Goal: Transaction & Acquisition: Purchase product/service

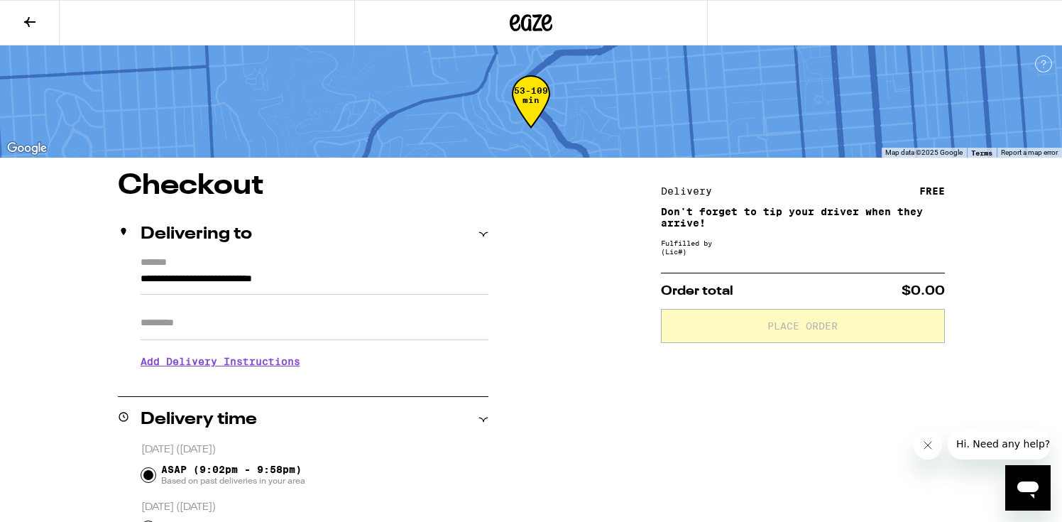
click at [21, 11] on button at bounding box center [30, 23] width 60 height 45
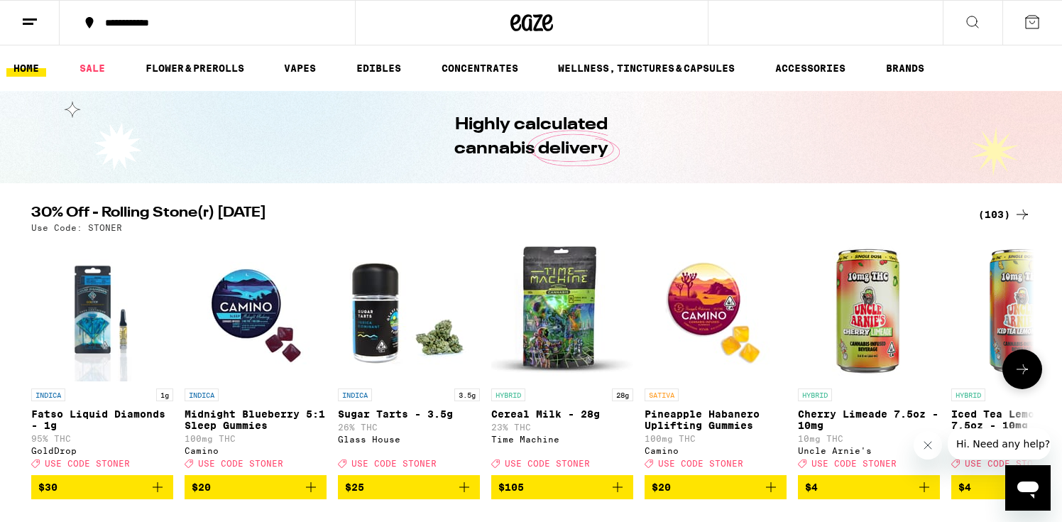
click at [698, 300] on img "Open page for Pineapple Habanero Uplifting Gummies from Camino" at bounding box center [715, 310] width 142 height 142
click at [1037, 23] on icon at bounding box center [1031, 21] width 17 height 17
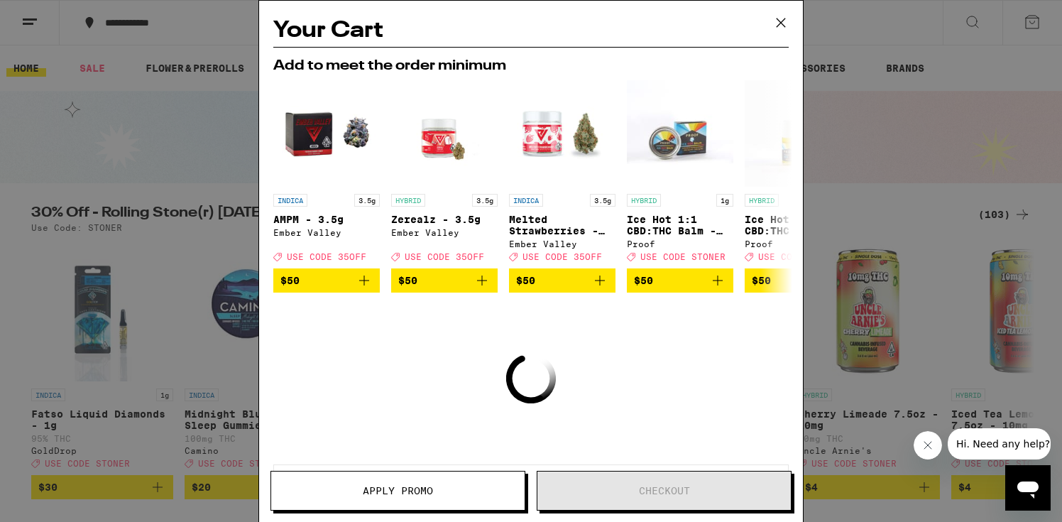
click at [779, 23] on icon at bounding box center [780, 22] width 9 height 9
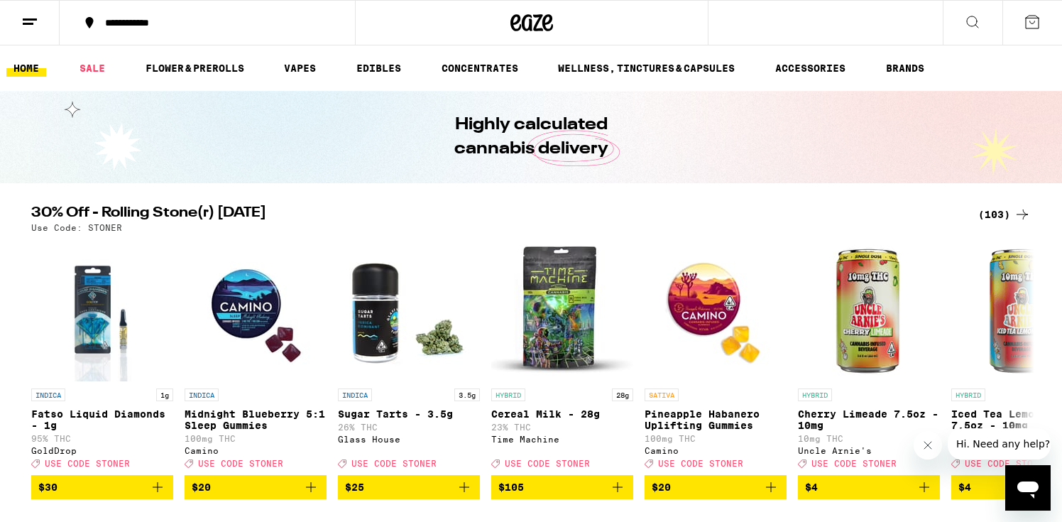
click at [27, 21] on icon at bounding box center [29, 21] width 17 height 17
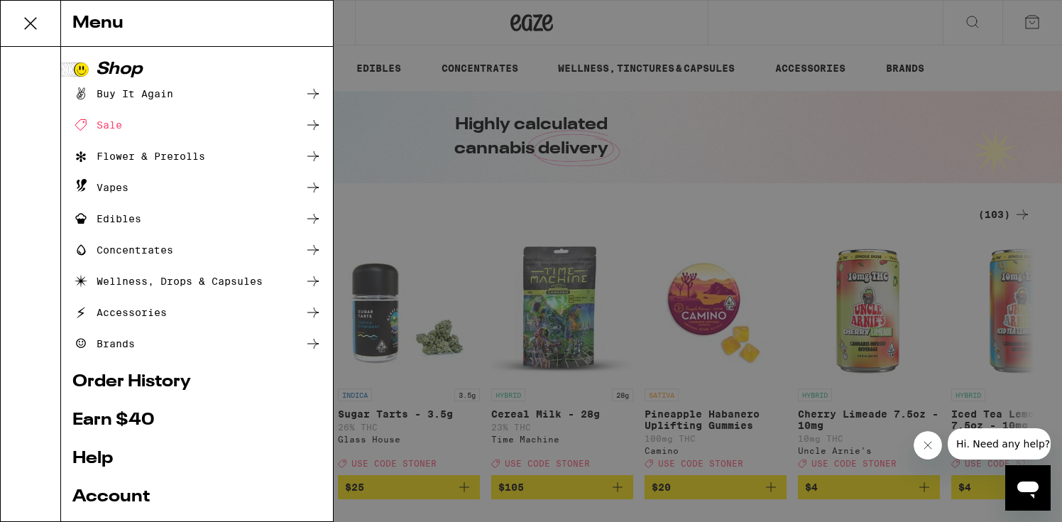
click at [144, 393] on ul "Shop Buy It Again Sale Flower & Prerolls Vapes Edibles Concentrates Wellness, D…" at bounding box center [196, 338] width 249 height 554
click at [145, 378] on link "Order History" at bounding box center [196, 381] width 249 height 17
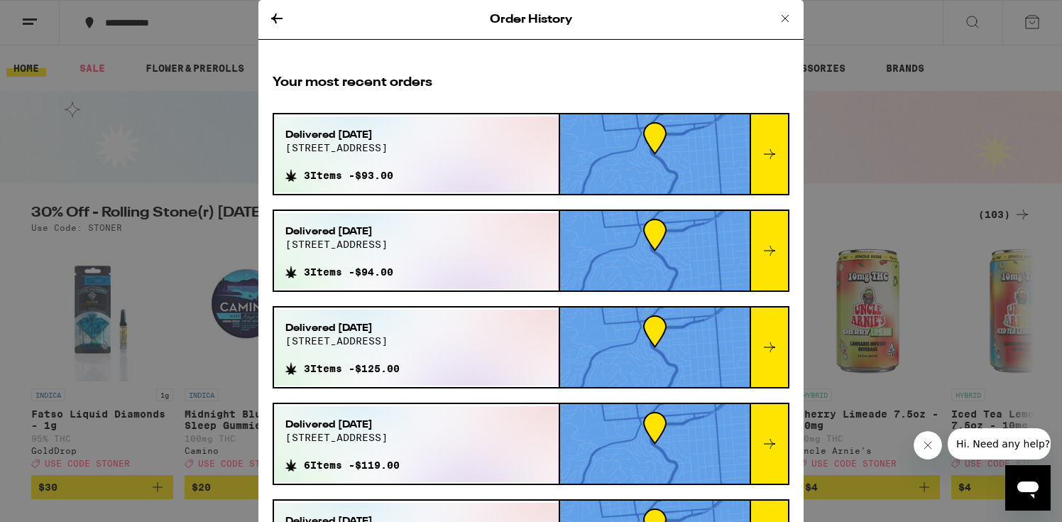
click at [477, 150] on div "Delivered Sep 20, 2025 200 eagle st 3 Items - $93.00" at bounding box center [416, 154] width 285 height 76
click at [775, 157] on icon at bounding box center [769, 154] width 17 height 17
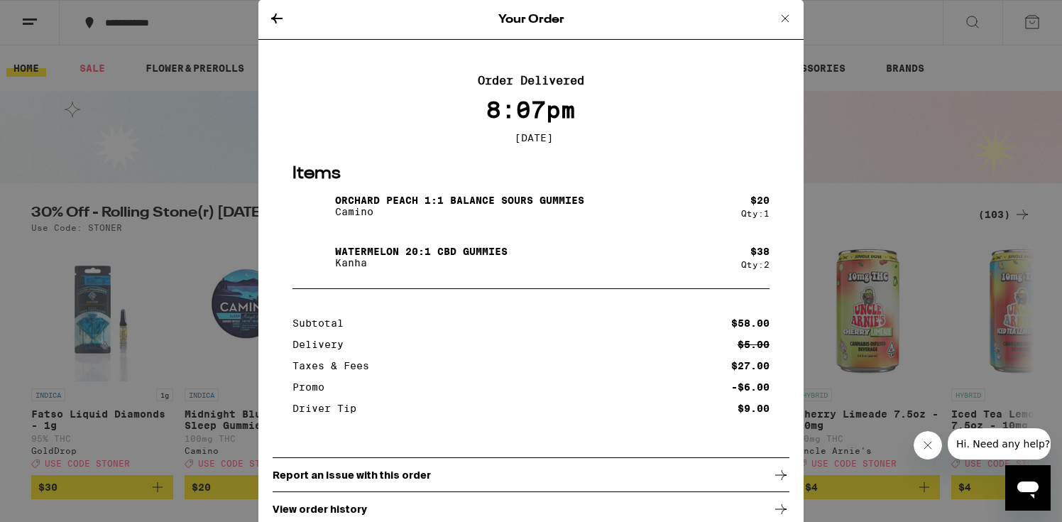
click at [528, 206] on p "Orchard Peach 1:1 Balance Sours Gummies" at bounding box center [459, 199] width 249 height 11
click at [305, 208] on img at bounding box center [312, 206] width 40 height 40
click at [943, 108] on div "Your Order Order Delivered 8:07pm Sep 20, 2025 Items Orchard Peach 1:1 Balance …" at bounding box center [531, 261] width 1062 height 522
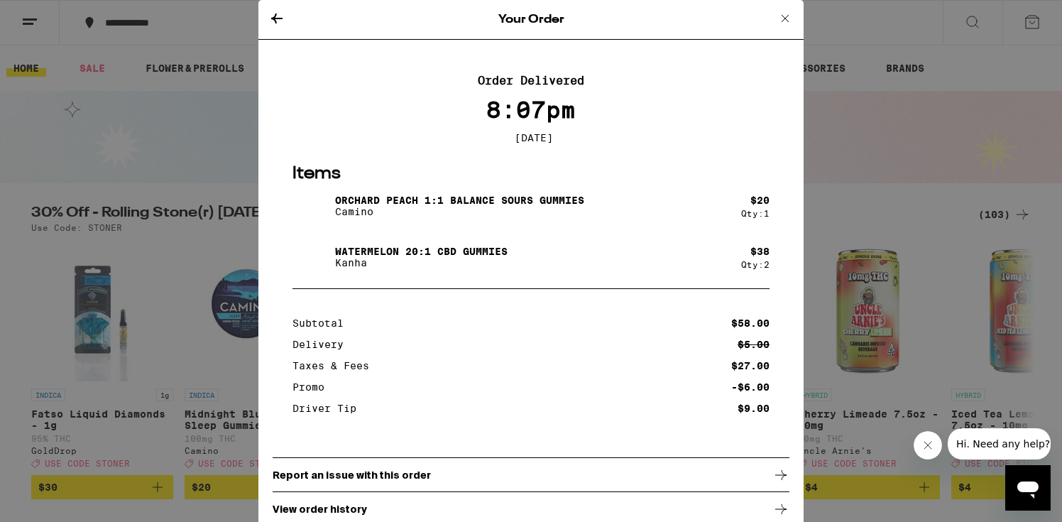
click at [505, 201] on p "Orchard Peach 1:1 Balance Sours Gummies" at bounding box center [459, 199] width 249 height 11
copy p "Orchard Peach 1:1 Balance Sours Gummies"
click at [858, 119] on div "Your Order Order Delivered 8:07pm Sep 20, 2025 Items Orchard Peach 1:1 Balance …" at bounding box center [531, 261] width 1062 height 522
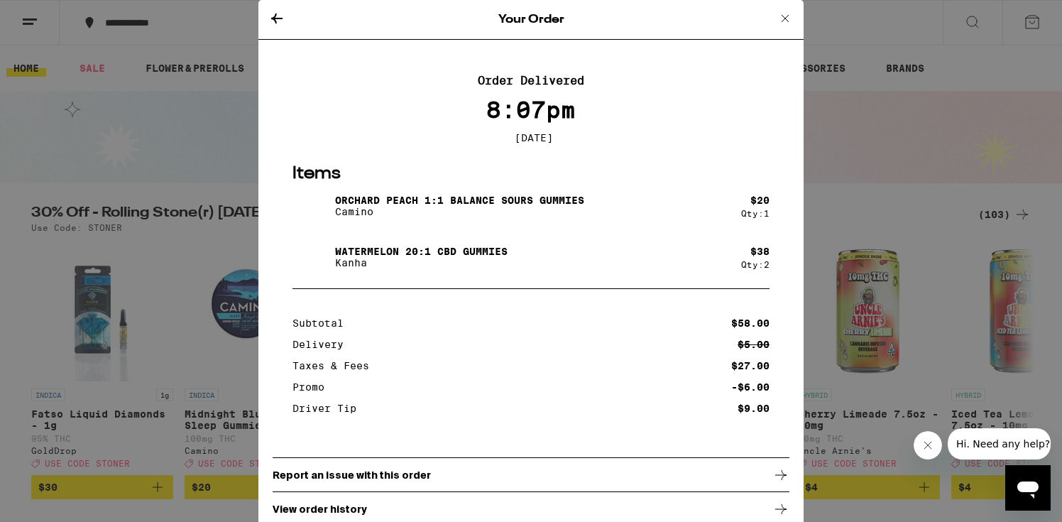
click at [784, 26] on icon at bounding box center [784, 18] width 17 height 17
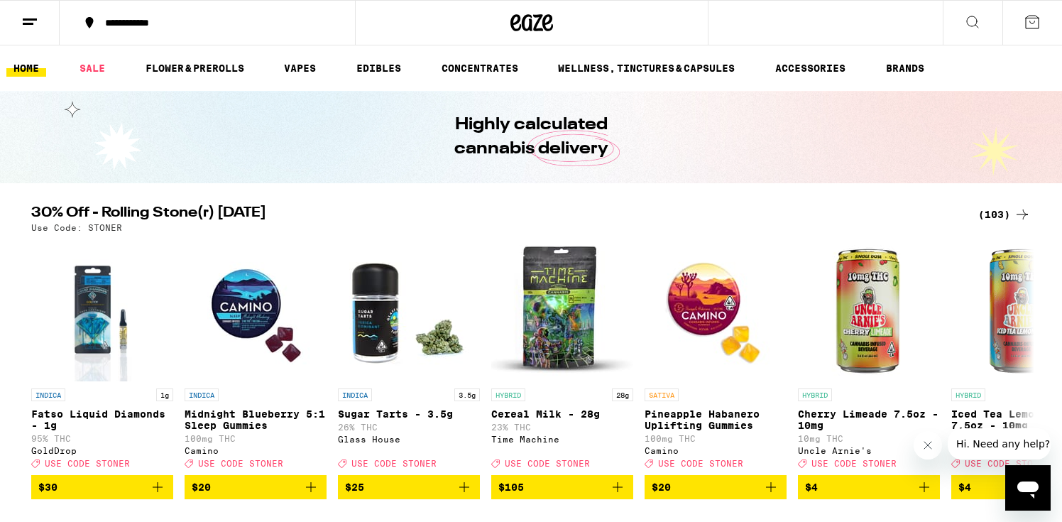
click at [968, 24] on icon at bounding box center [972, 21] width 11 height 11
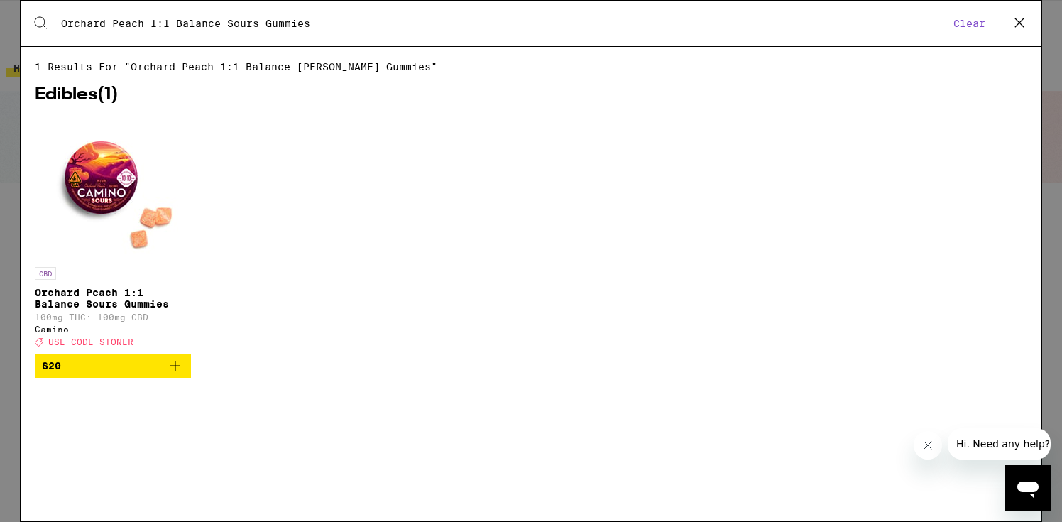
type input "Orchard Peach 1:1 Balance Sours Gummies"
click at [106, 193] on img "Open page for Orchard Peach 1:1 Balance Sours Gummies from Camino" at bounding box center [113, 189] width 142 height 142
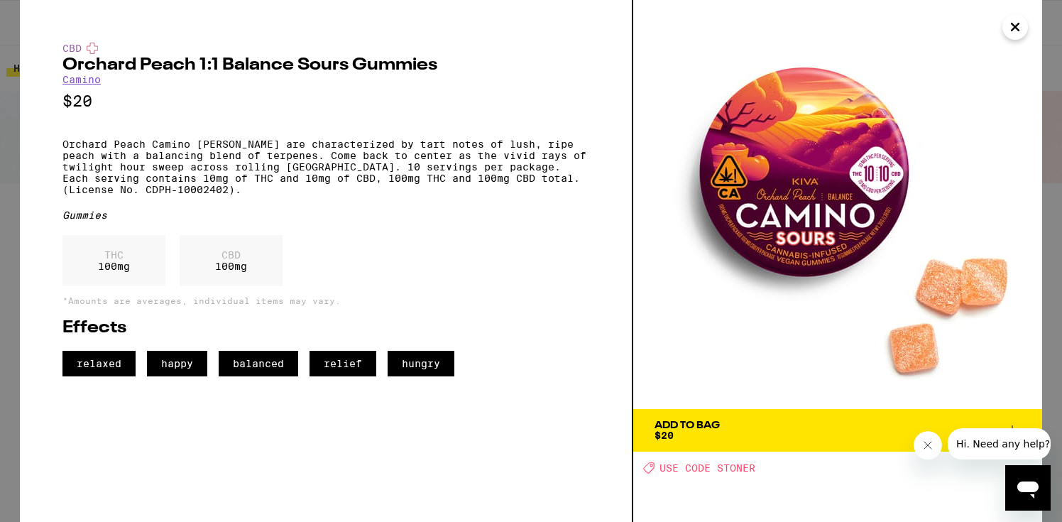
click at [877, 160] on img at bounding box center [837, 204] width 409 height 409
click at [1011, 25] on icon "Close" at bounding box center [1014, 26] width 17 height 21
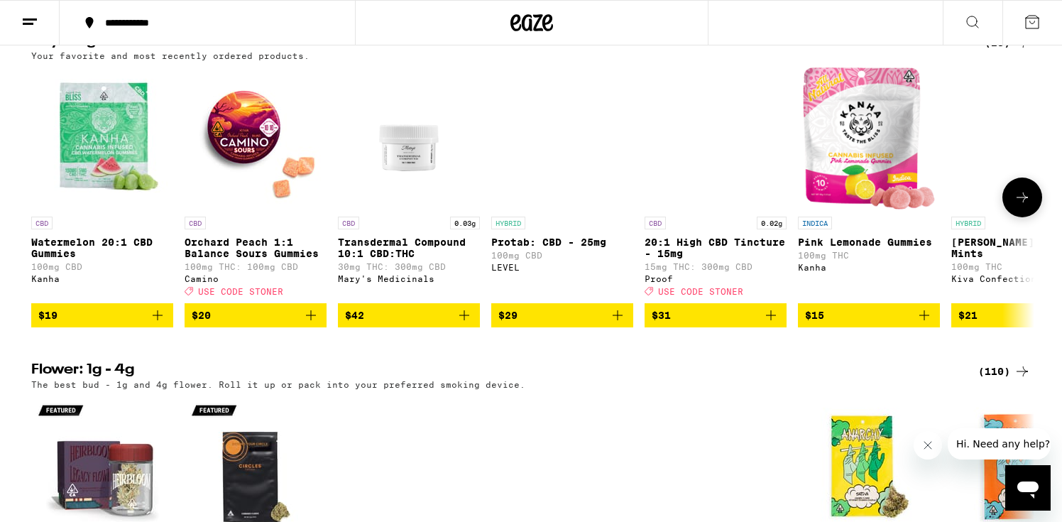
scroll to position [832, 0]
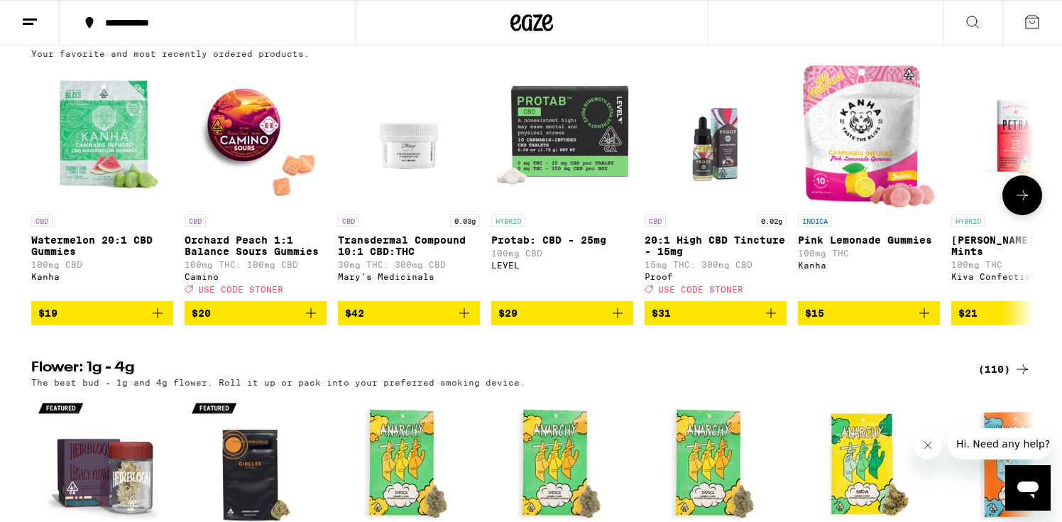
click at [1028, 204] on icon at bounding box center [1022, 195] width 17 height 17
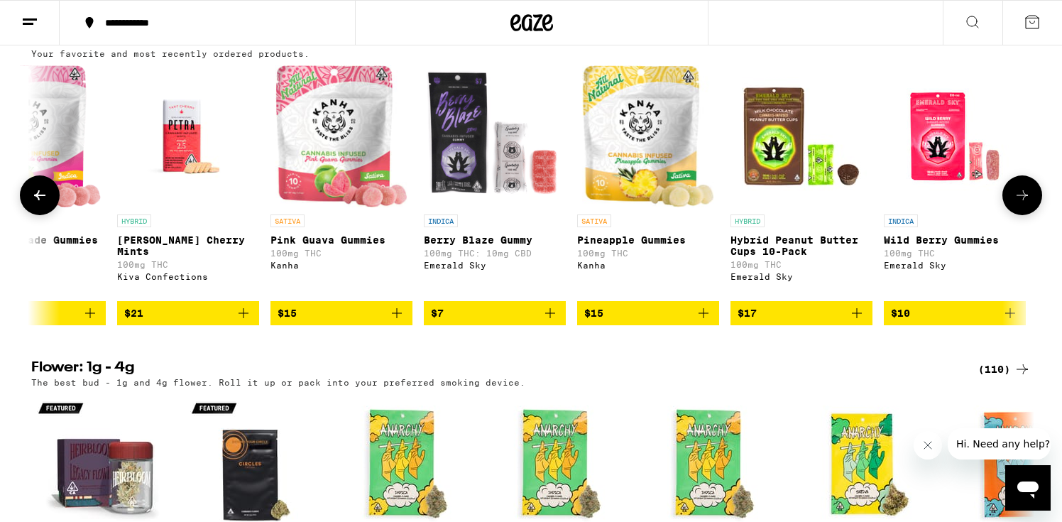
scroll to position [0, 845]
